Goal: Task Accomplishment & Management: Use online tool/utility

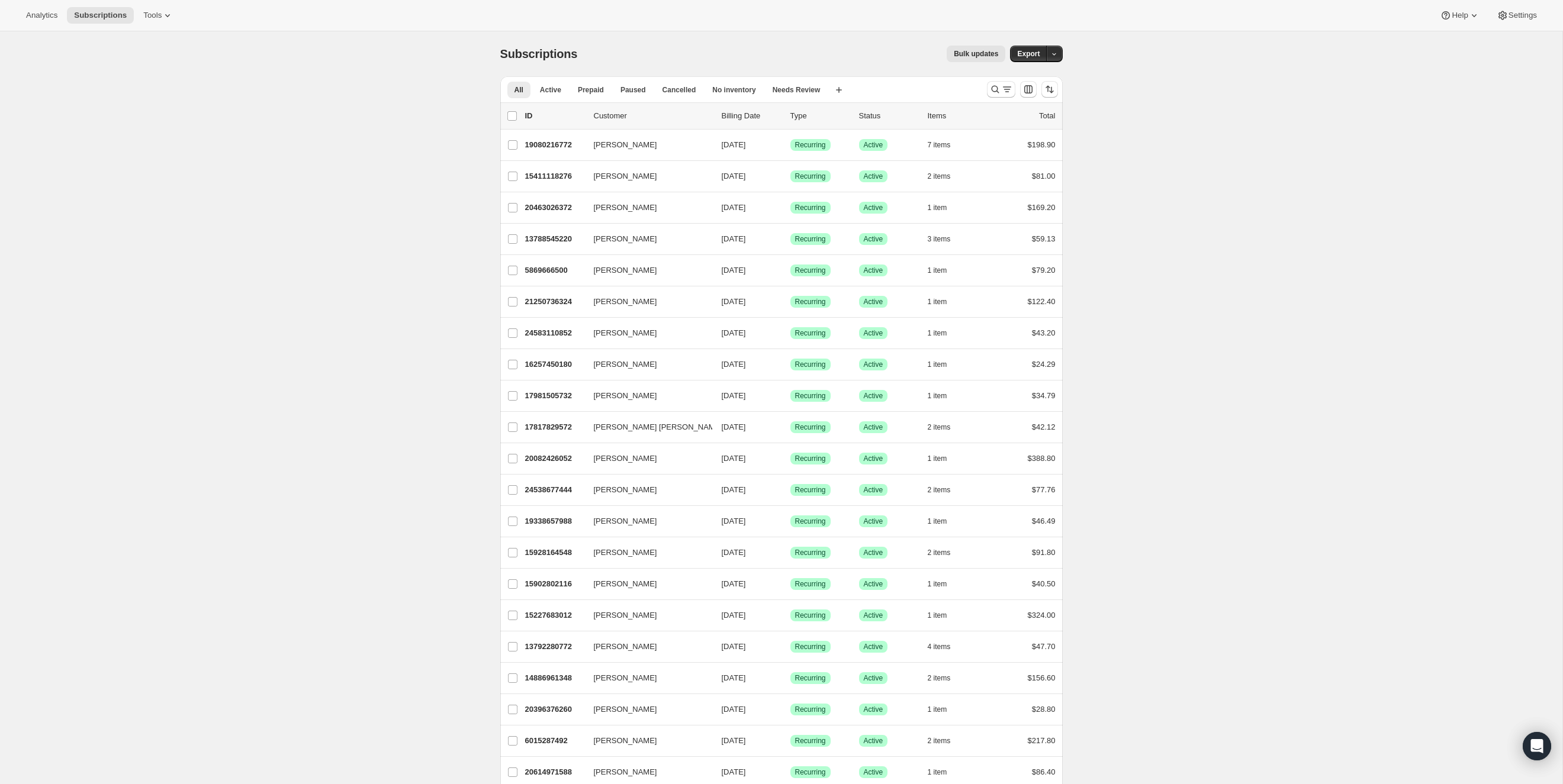
click at [44, 17] on span "Analytics" at bounding box center [41, 15] width 32 height 10
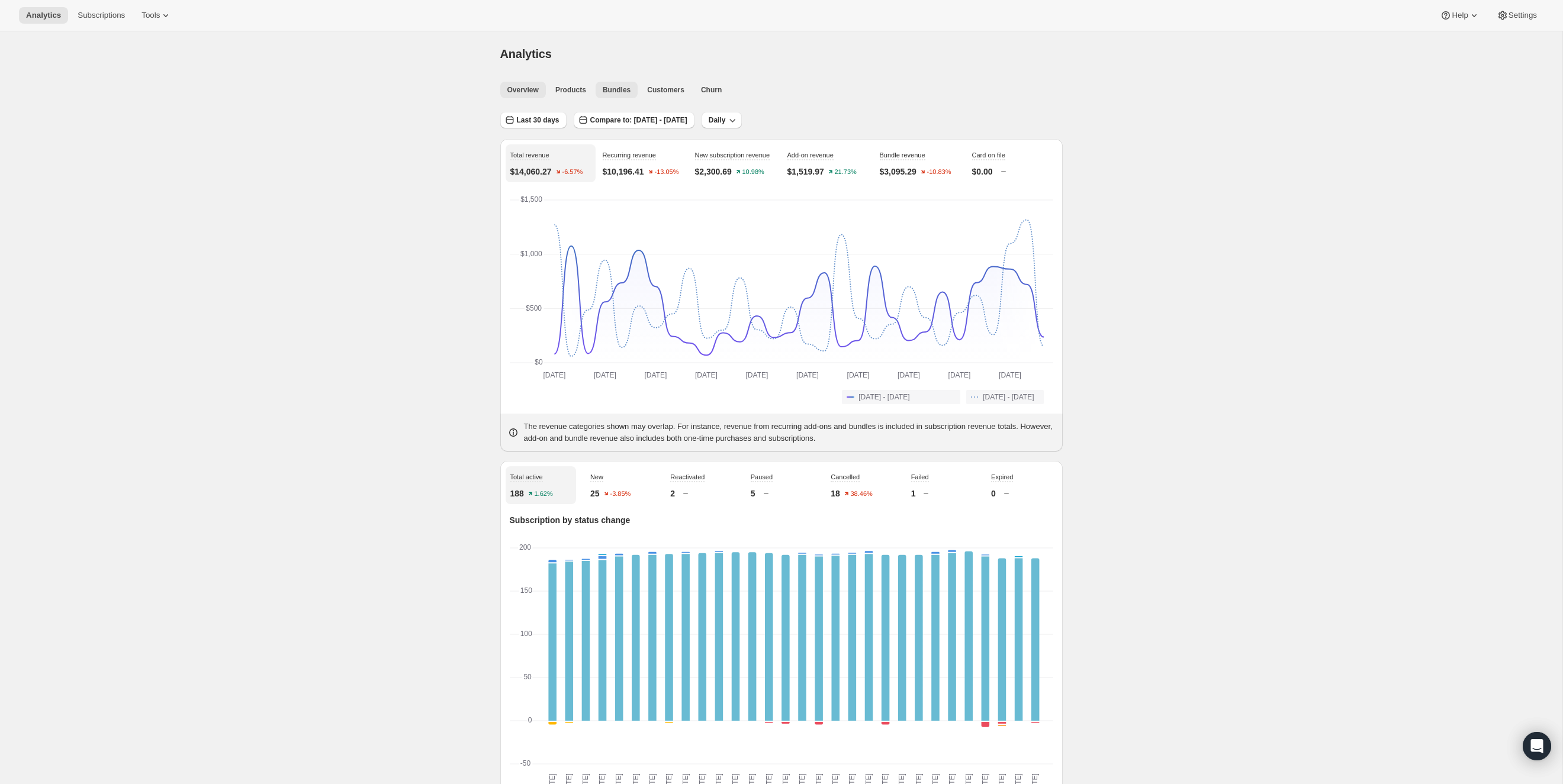
click at [625, 94] on span "Bundles" at bounding box center [617, 90] width 28 height 10
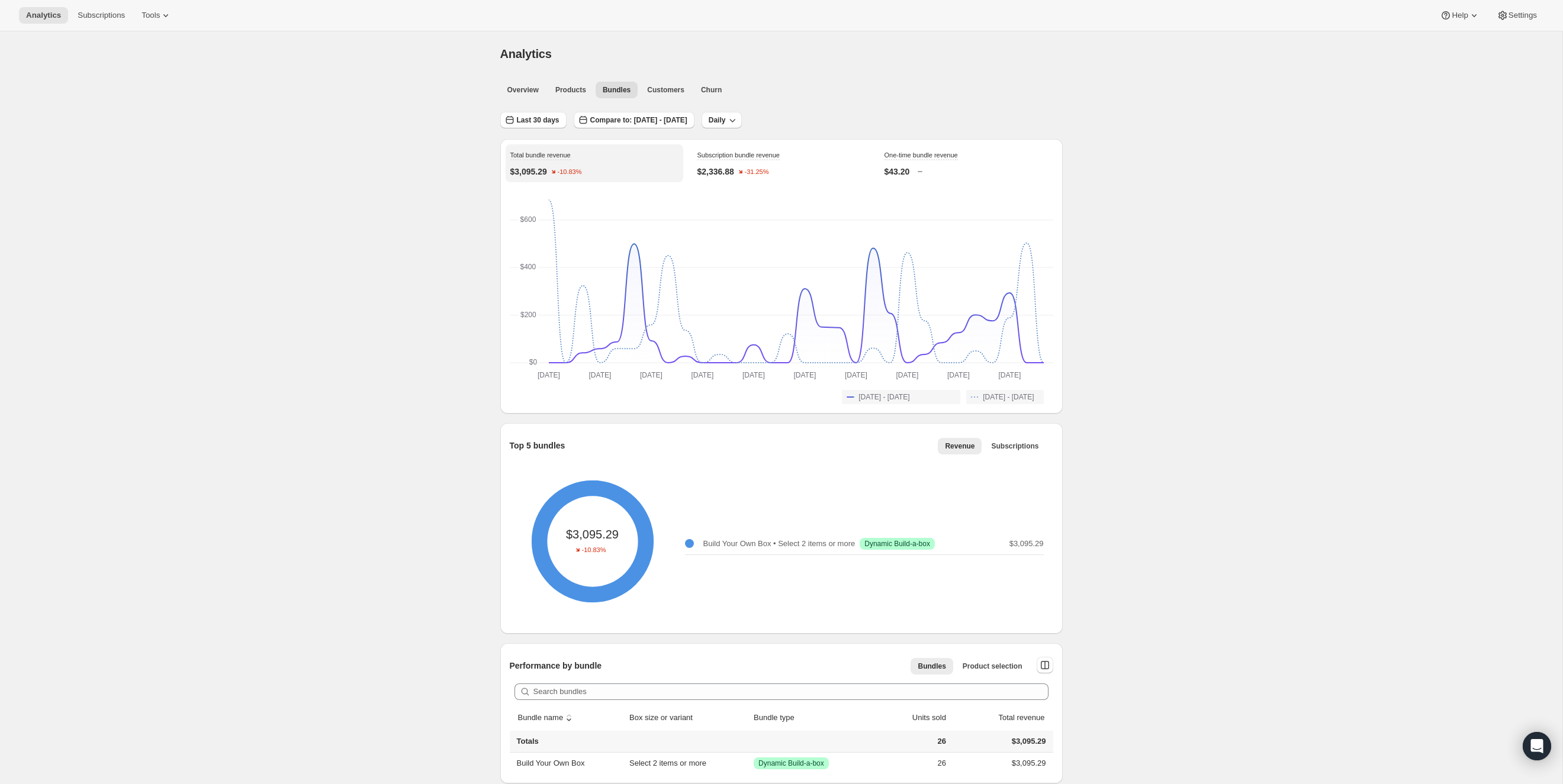
click at [490, 89] on div "Analytics. This page is ready Analytics Overview Products Bundles Customers Chu…" at bounding box center [782, 656] width 591 height 1249
click at [503, 86] on button "Overview" at bounding box center [522, 90] width 46 height 17
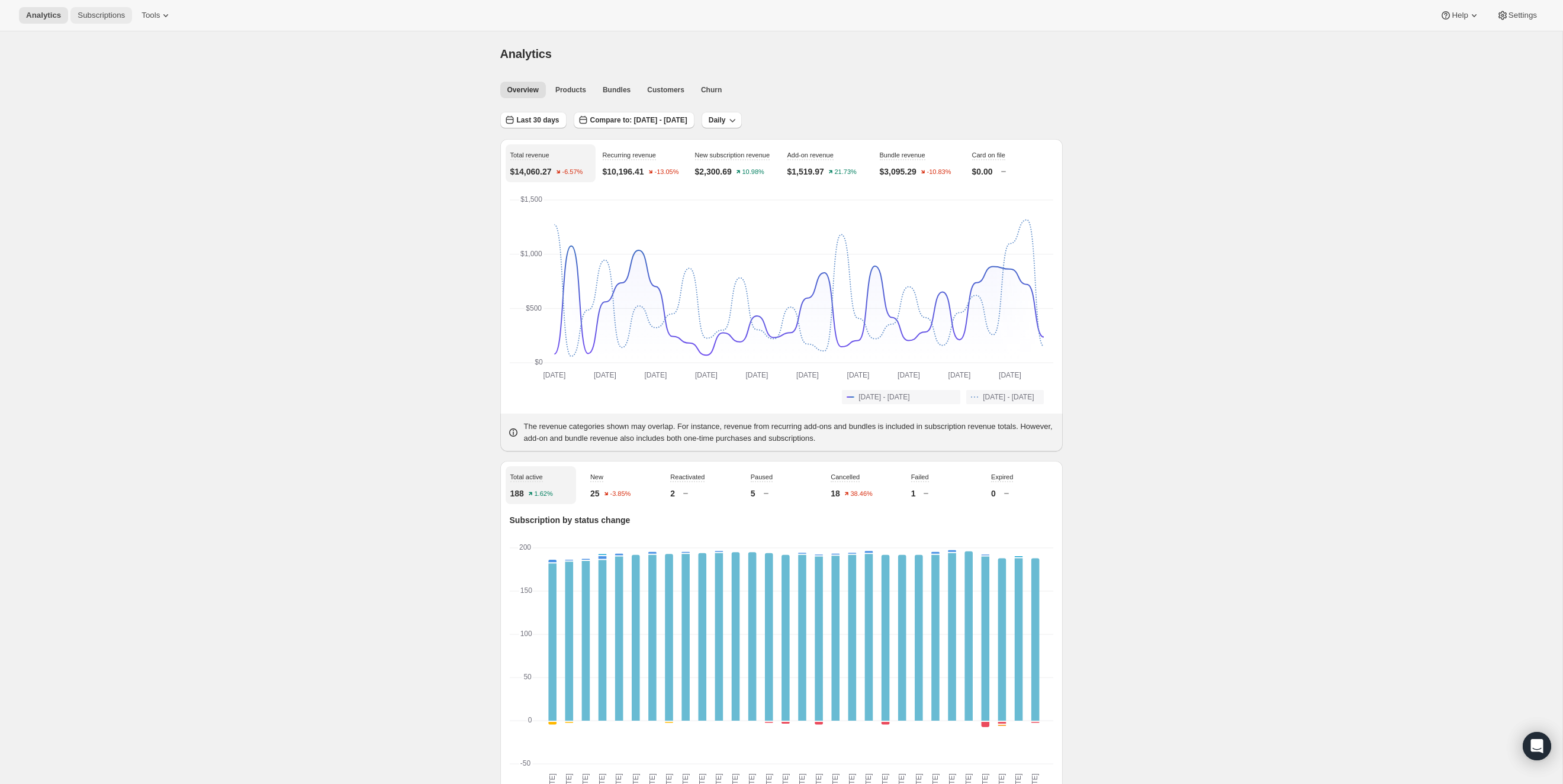
click at [93, 17] on span "Subscriptions" at bounding box center [102, 15] width 48 height 10
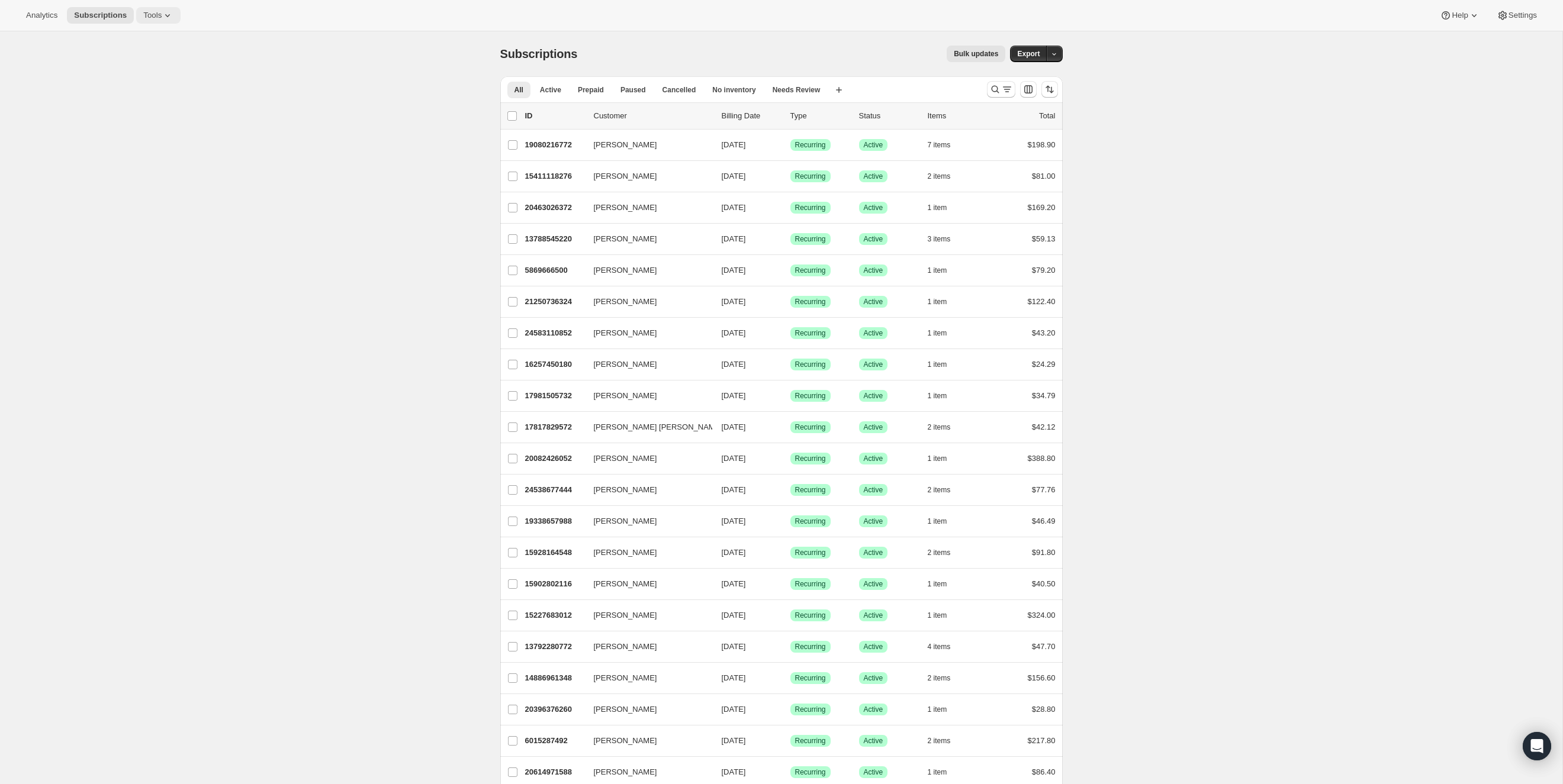
click at [173, 15] on icon at bounding box center [167, 15] width 12 height 12
click at [159, 18] on span "Tools" at bounding box center [153, 15] width 18 height 10
click at [158, 89] on button "Bundles" at bounding box center [158, 80] width 127 height 19
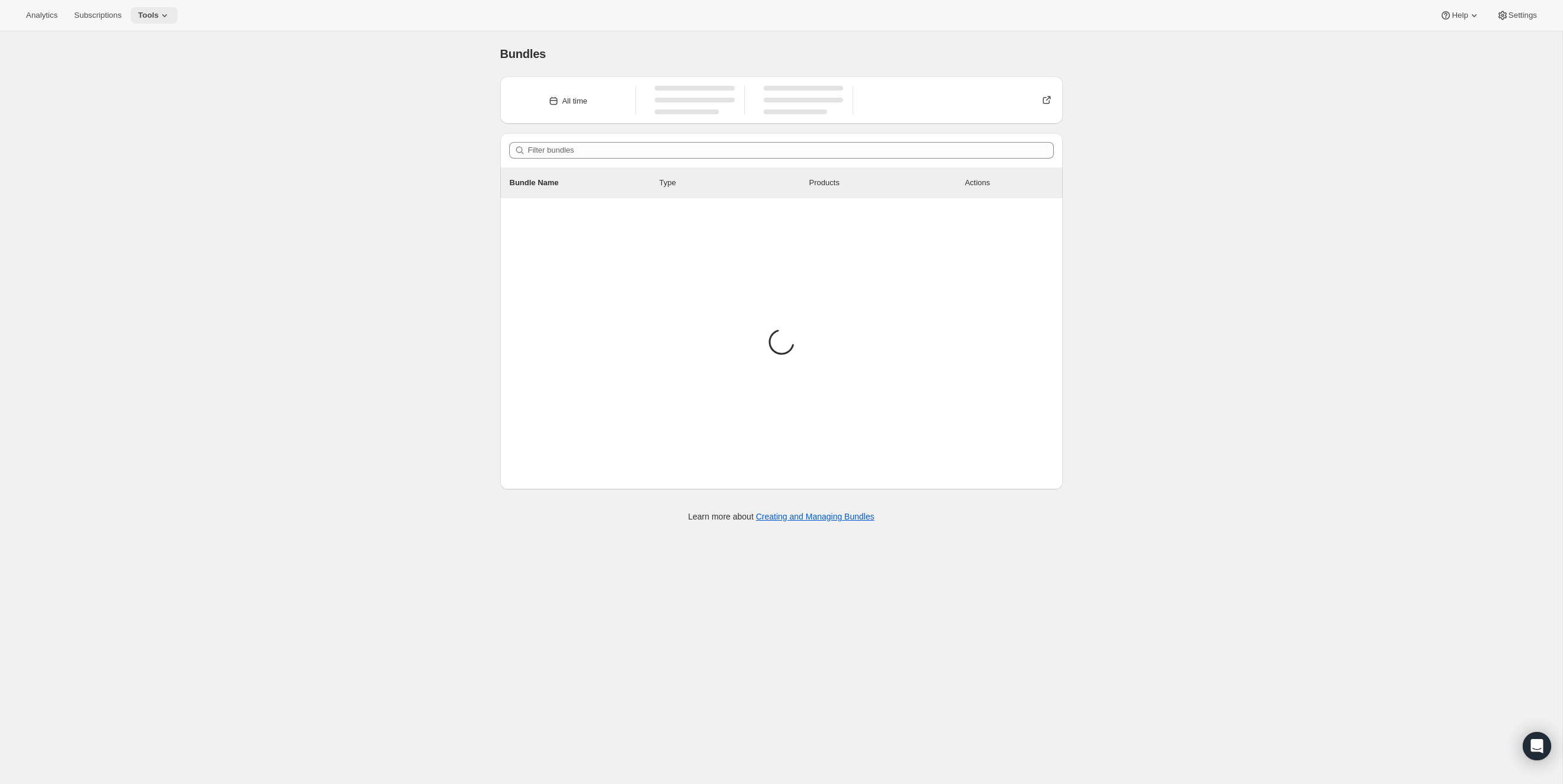
click at [159, 14] on span "Tools" at bounding box center [148, 15] width 21 height 10
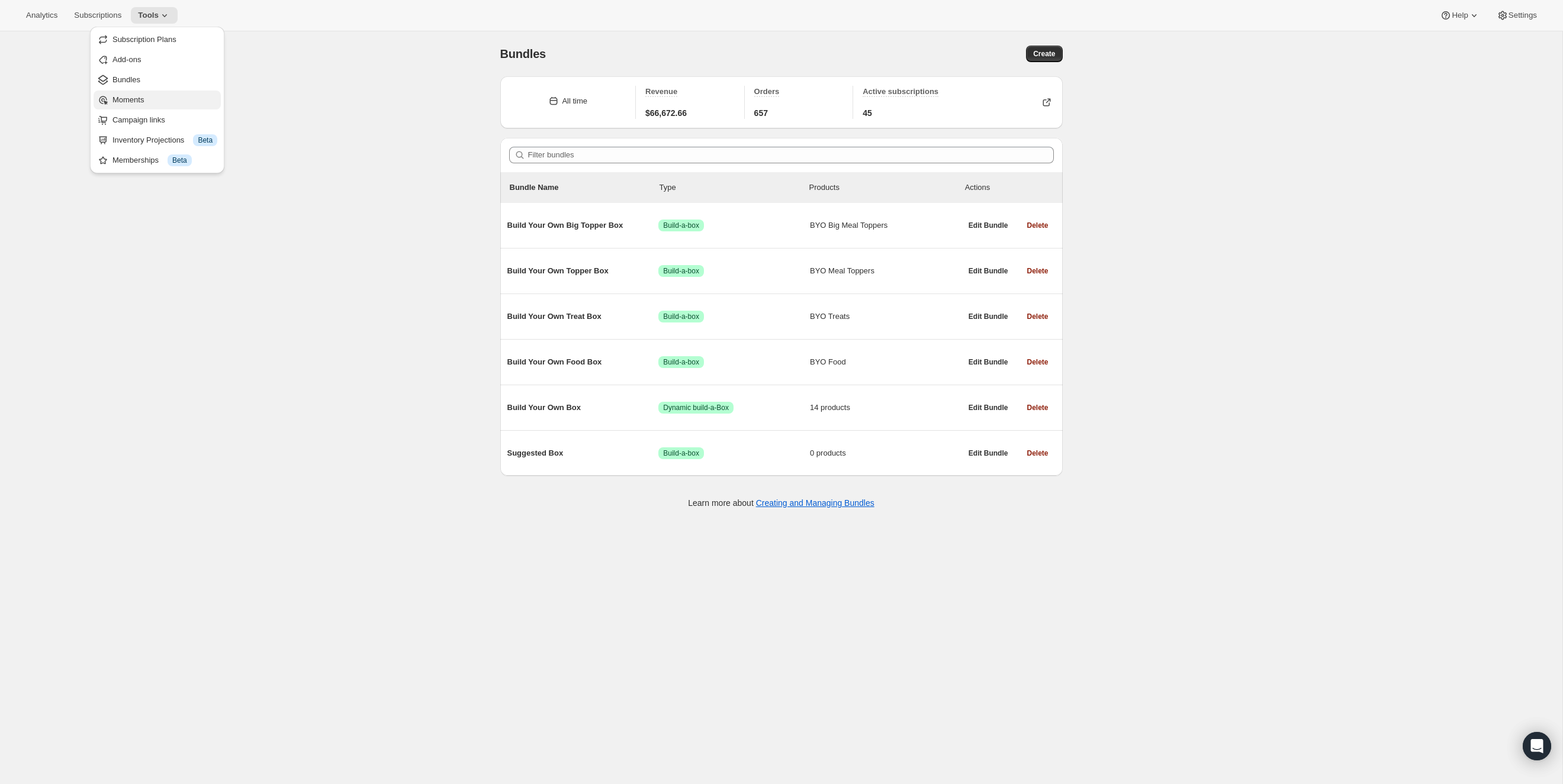
click at [162, 98] on span "Moments" at bounding box center [165, 99] width 105 height 12
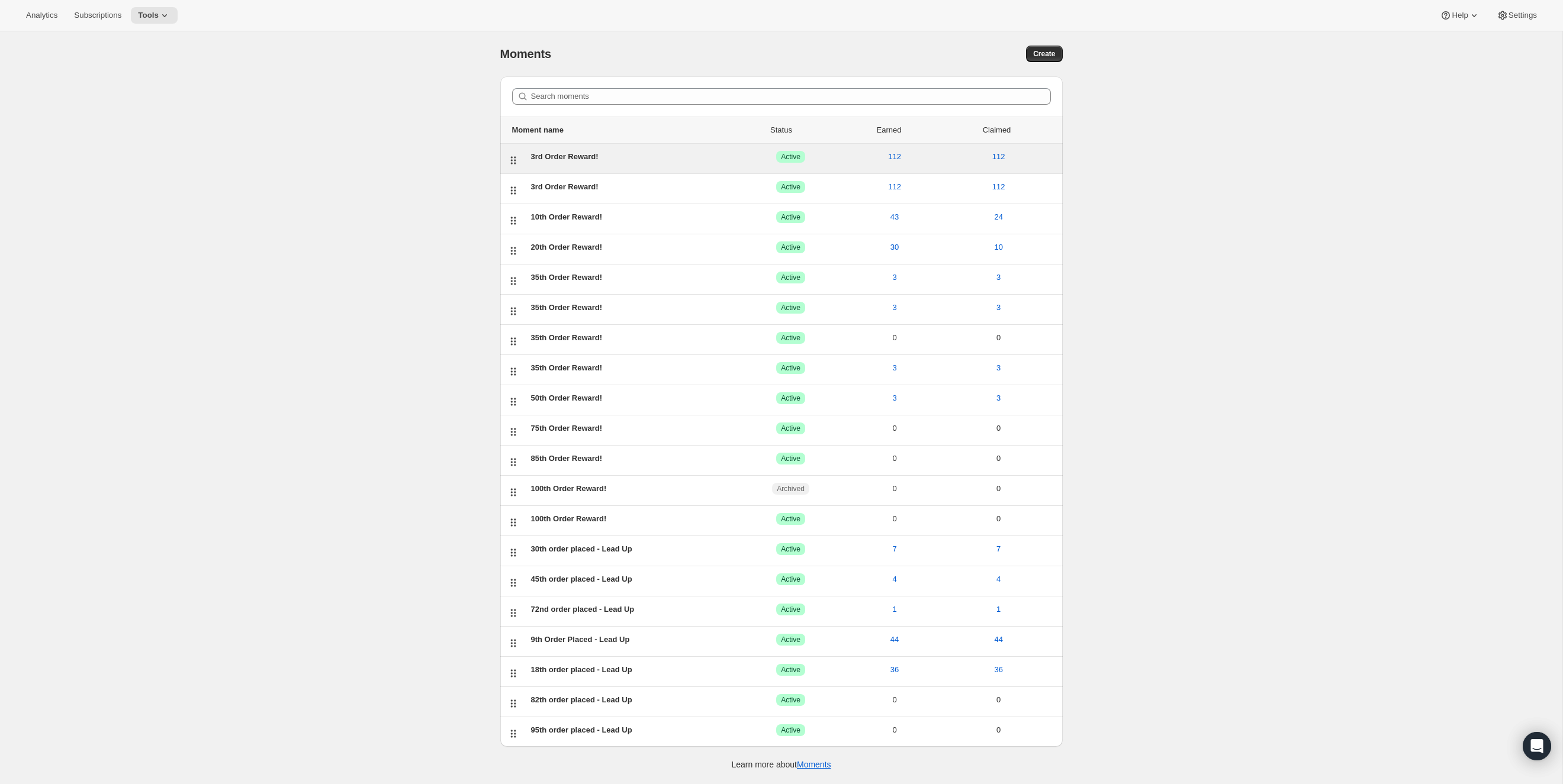
click at [662, 155] on div "3rd Order Reward!" at bounding box center [634, 157] width 208 height 12
click at [587, 192] on div "3rd Order Reward! ACTIVE Active 112 112" at bounding box center [791, 189] width 529 height 15
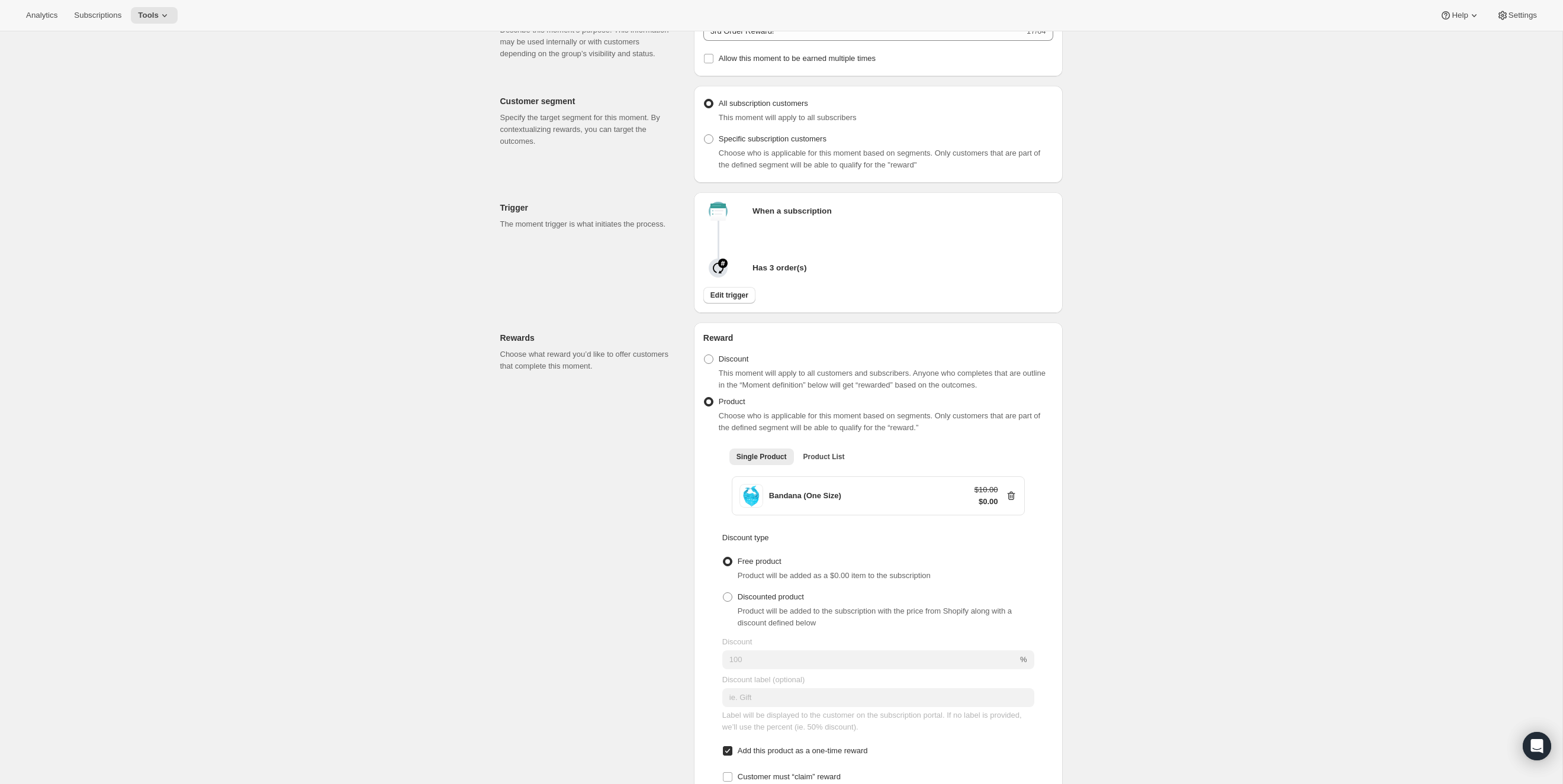
scroll to position [144, 0]
